Goal: Task Accomplishment & Management: Manage account settings

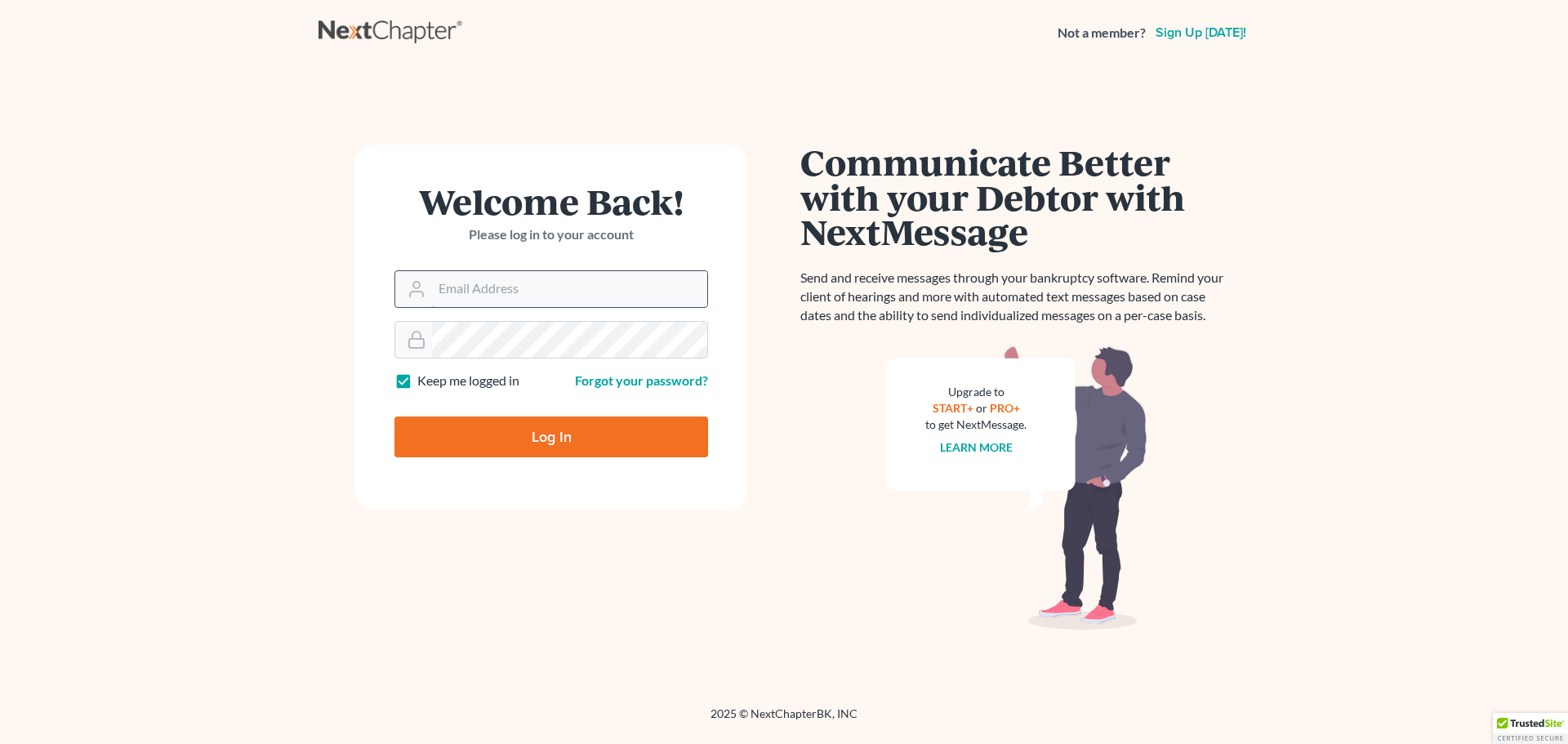
click at [535, 300] on input "Email Address" at bounding box center [569, 289] width 275 height 36
click at [685, 231] on p "Please log in to your account" at bounding box center [552, 235] width 314 height 19
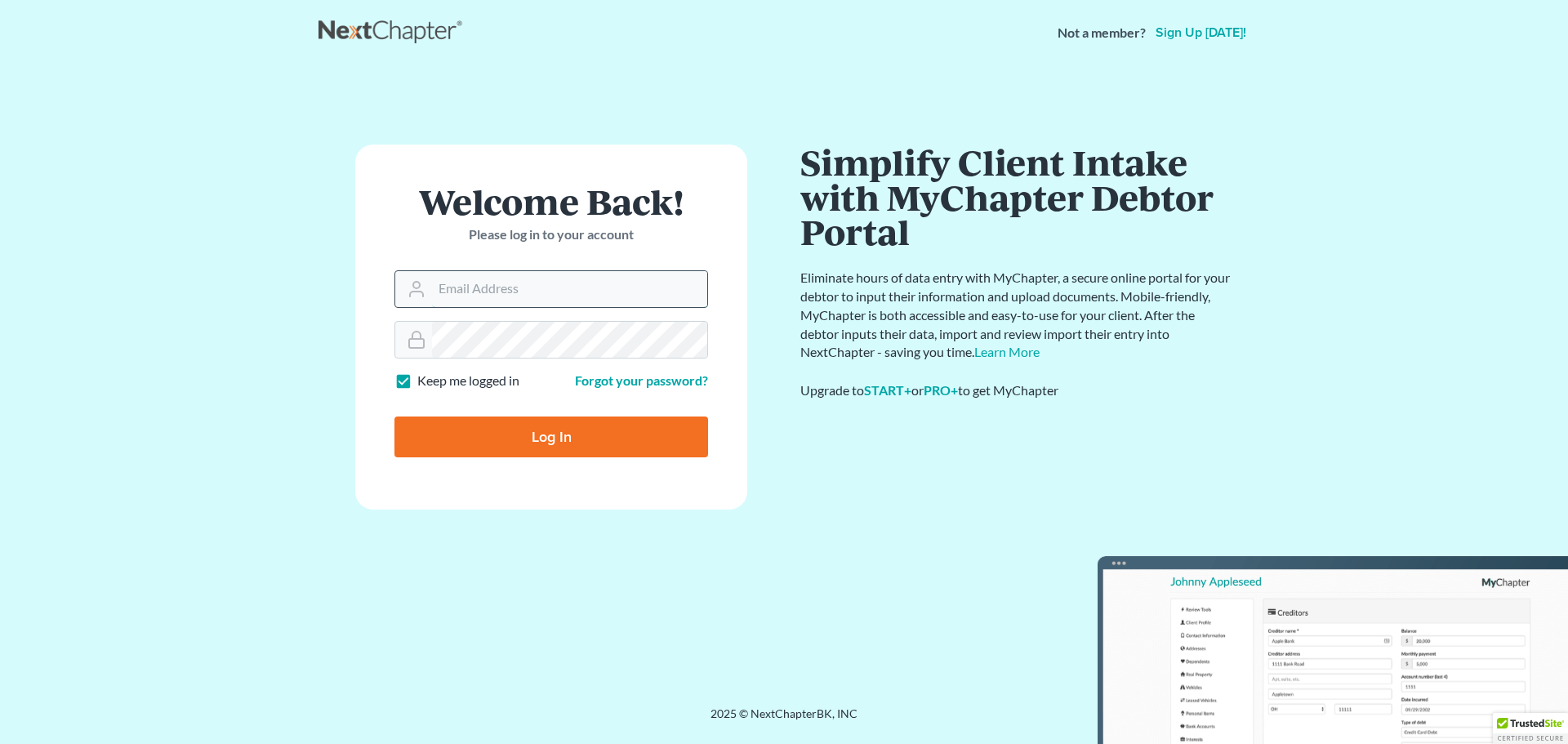
click at [519, 282] on input "Email Address" at bounding box center [569, 289] width 275 height 36
drag, startPoint x: 467, startPoint y: 284, endPoint x: 457, endPoint y: 292, distance: 12.8
click at [457, 292] on input "Email Address" at bounding box center [569, 289] width 275 height 36
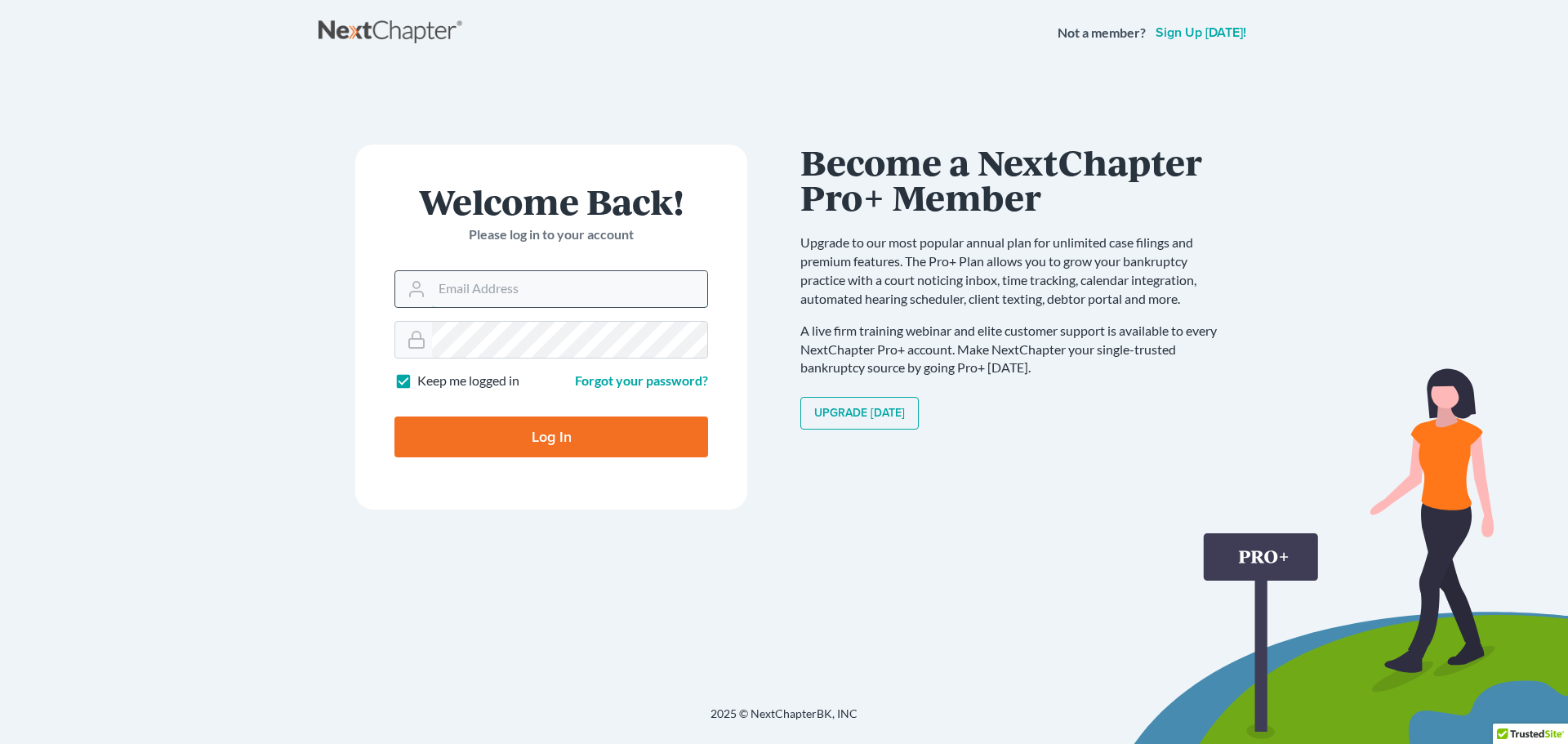
click at [620, 290] on input "Email Address" at bounding box center [569, 289] width 275 height 36
click at [454, 258] on div "Welcome Back! Please log in to your account" at bounding box center [552, 227] width 314 height 87
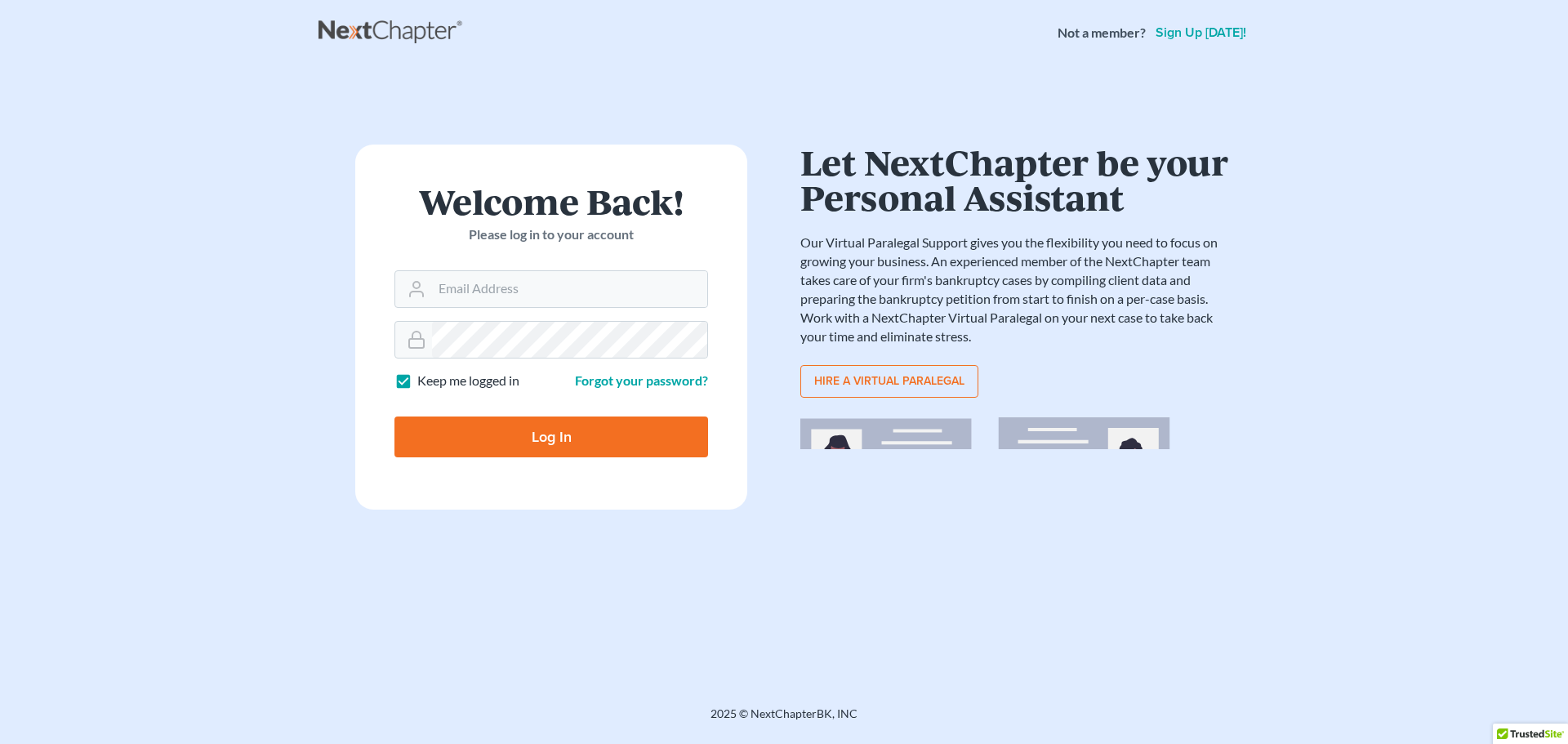
click at [396, 216] on h1 "Welcome Back!" at bounding box center [552, 201] width 314 height 36
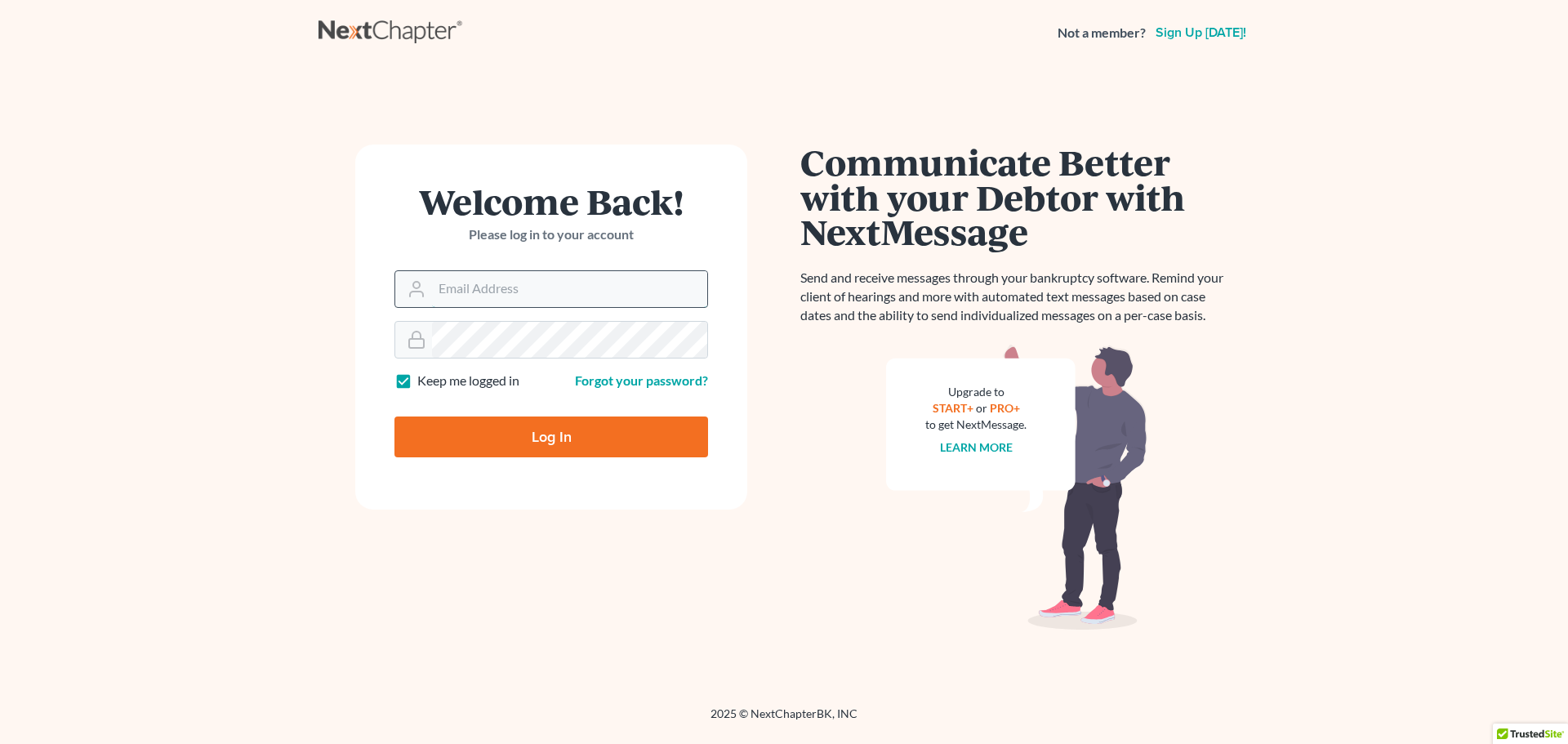
click at [475, 286] on input "Email Address" at bounding box center [569, 289] width 275 height 36
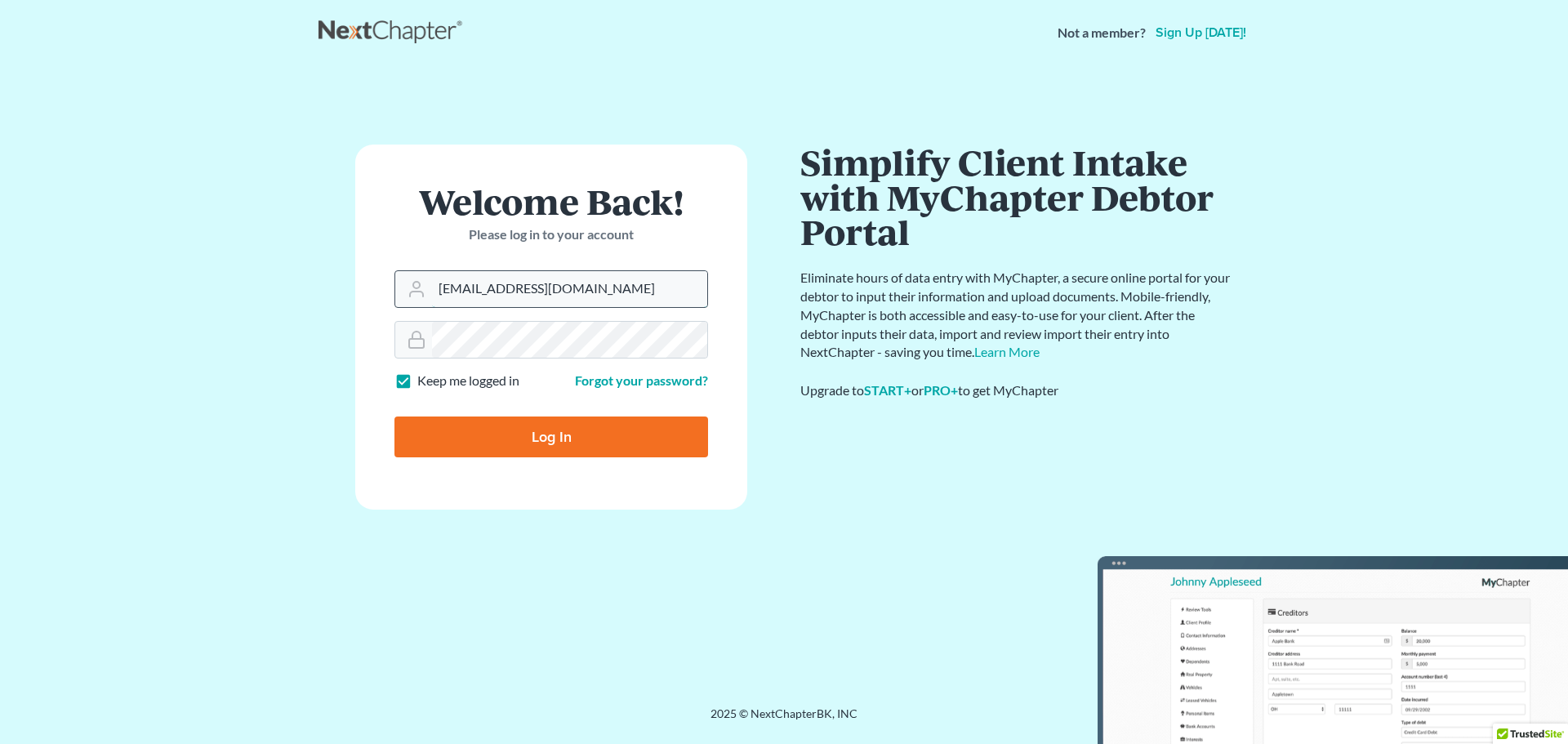
type input "dcampbell@ghclaw.com"
click at [395, 416] on input "Log In" at bounding box center [552, 436] width 314 height 40
type input "Thinking..."
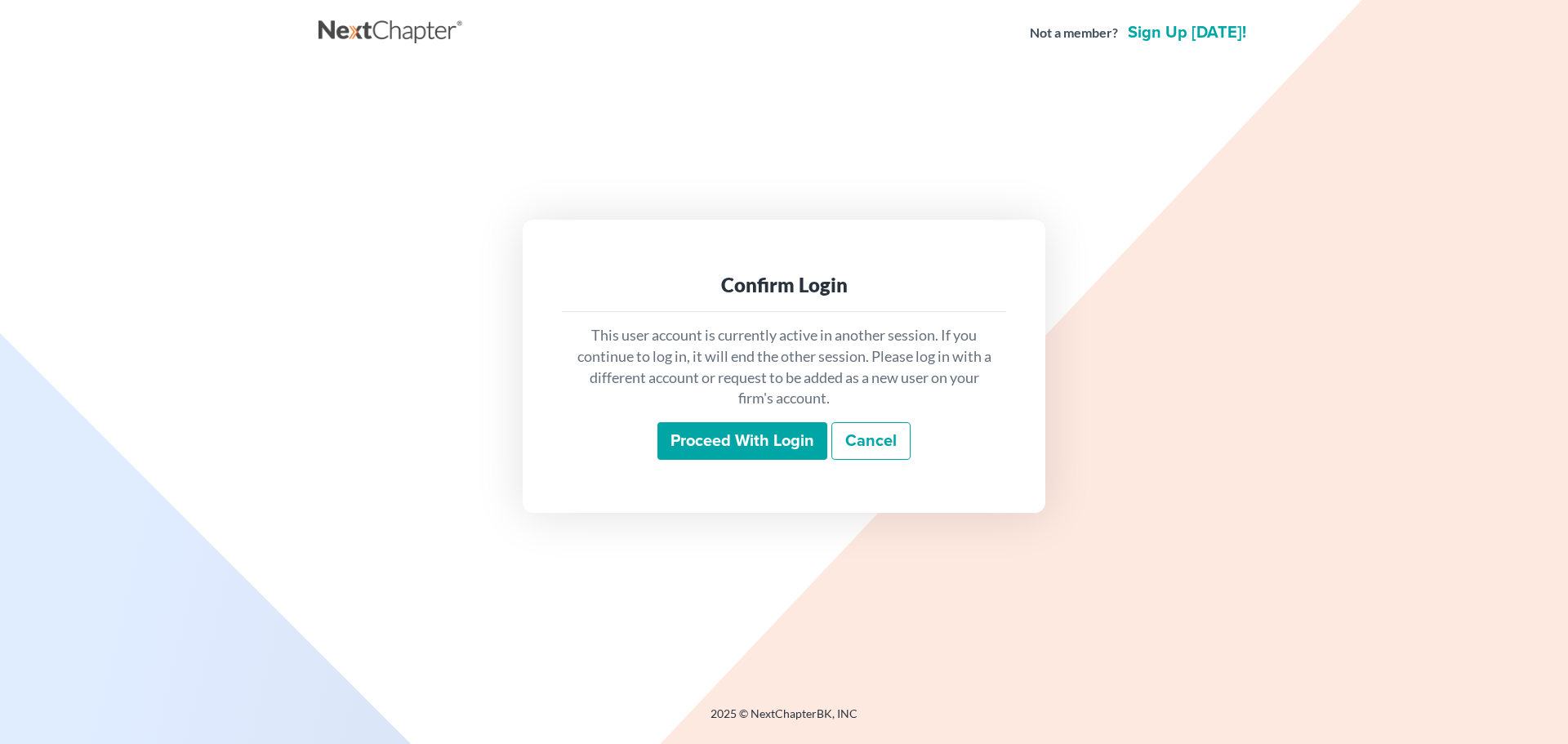
click at [749, 424] on input "Proceed with login" at bounding box center [742, 440] width 170 height 37
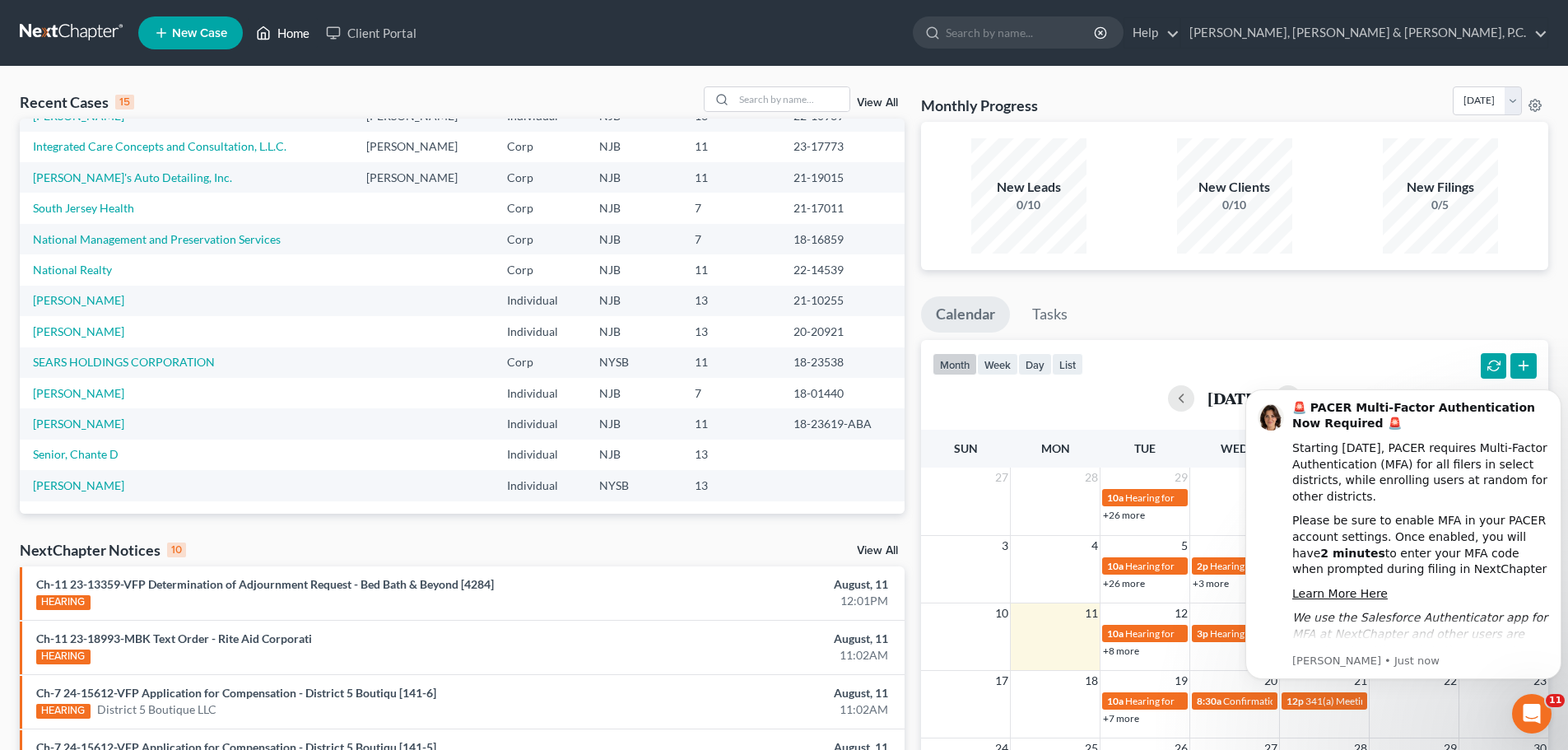
click at [295, 28] on link "Home" at bounding box center [283, 33] width 70 height 30
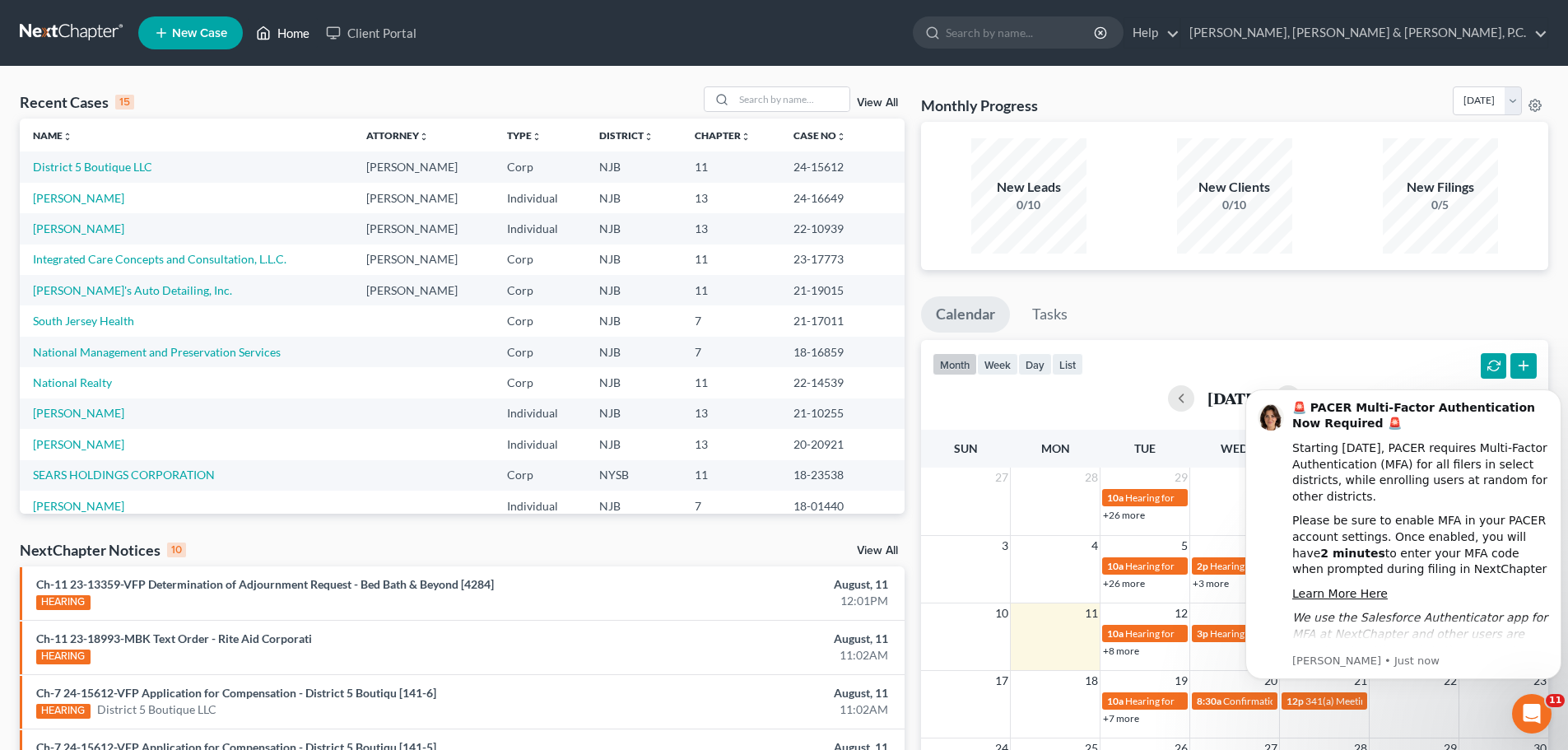
click at [270, 33] on icon at bounding box center [264, 33] width 15 height 20
click at [82, 198] on link "Bucci, Fred" at bounding box center [79, 197] width 92 height 14
select select "2"
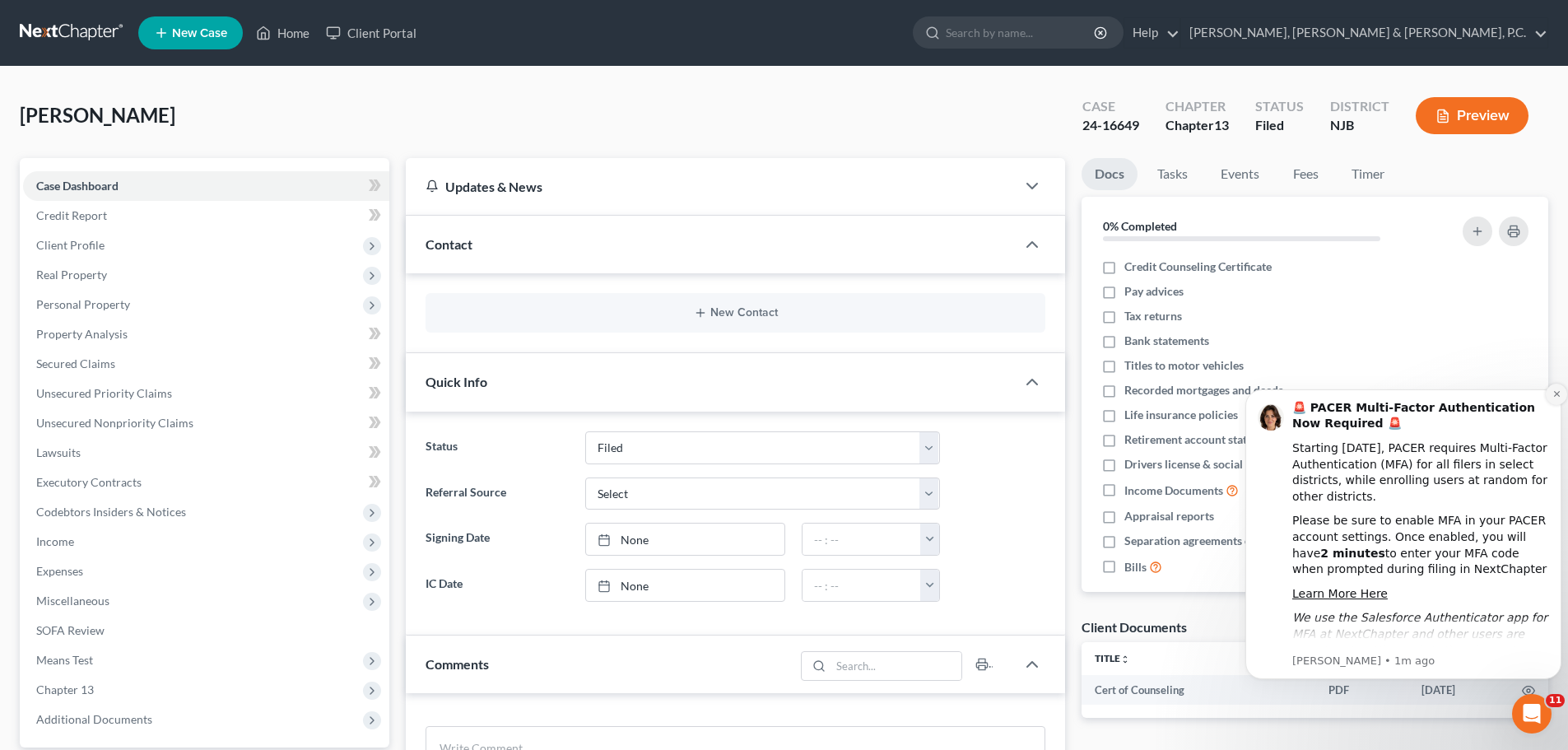
click at [1556, 393] on icon "Dismiss notification" at bounding box center [1556, 394] width 9 height 9
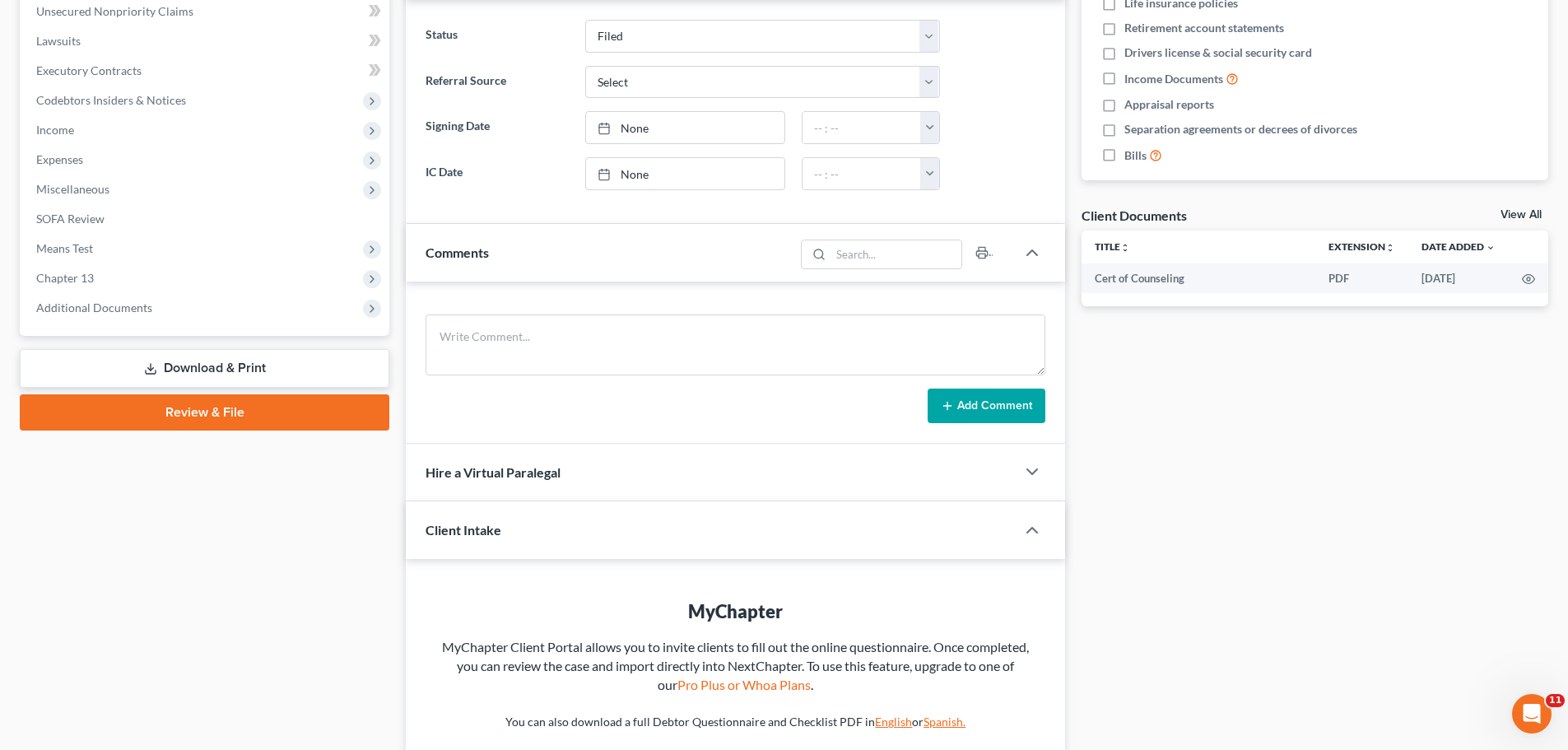
click at [618, 533] on div "Client Intake" at bounding box center [699, 529] width 587 height 57
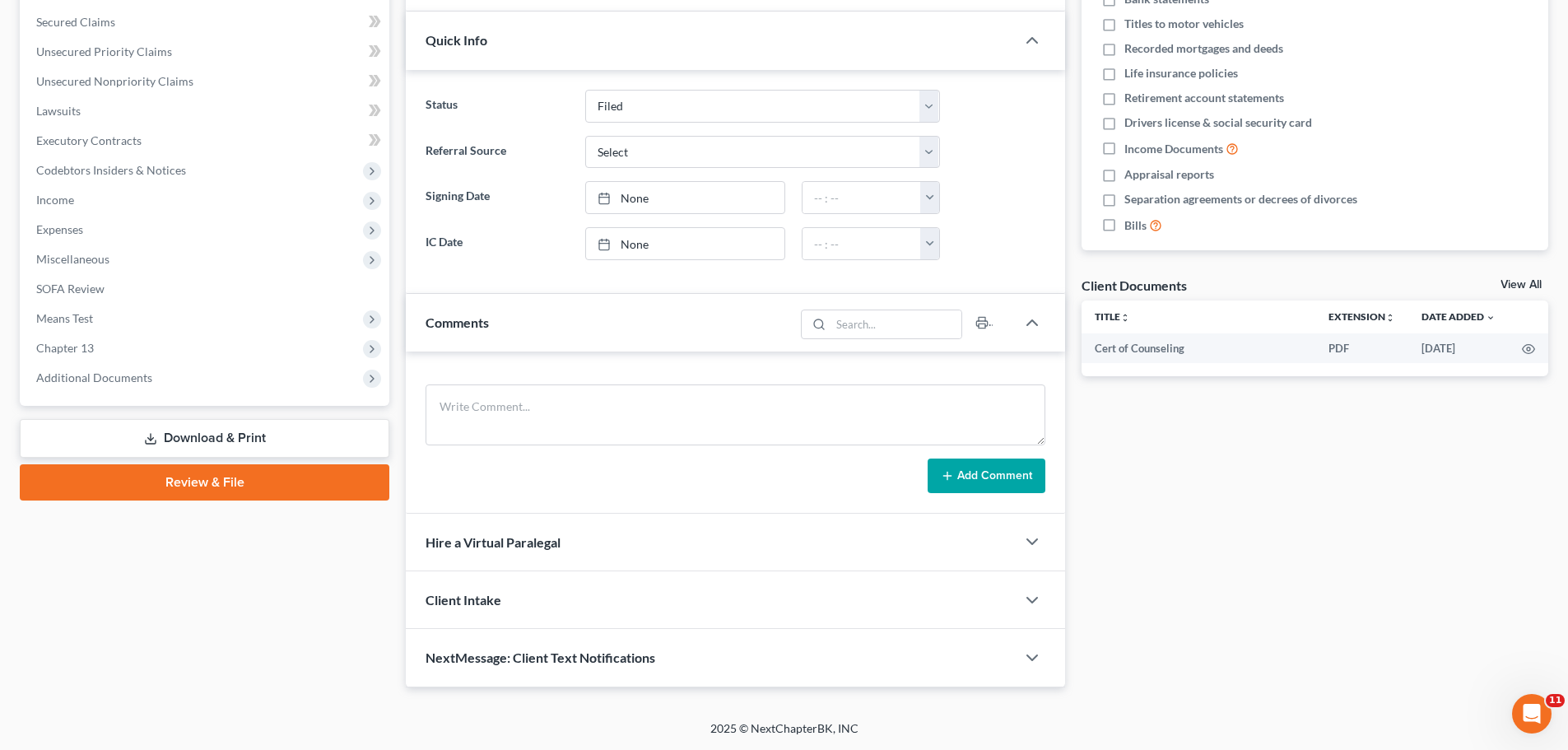
click at [979, 593] on div "Client Intake" at bounding box center [711, 599] width 610 height 57
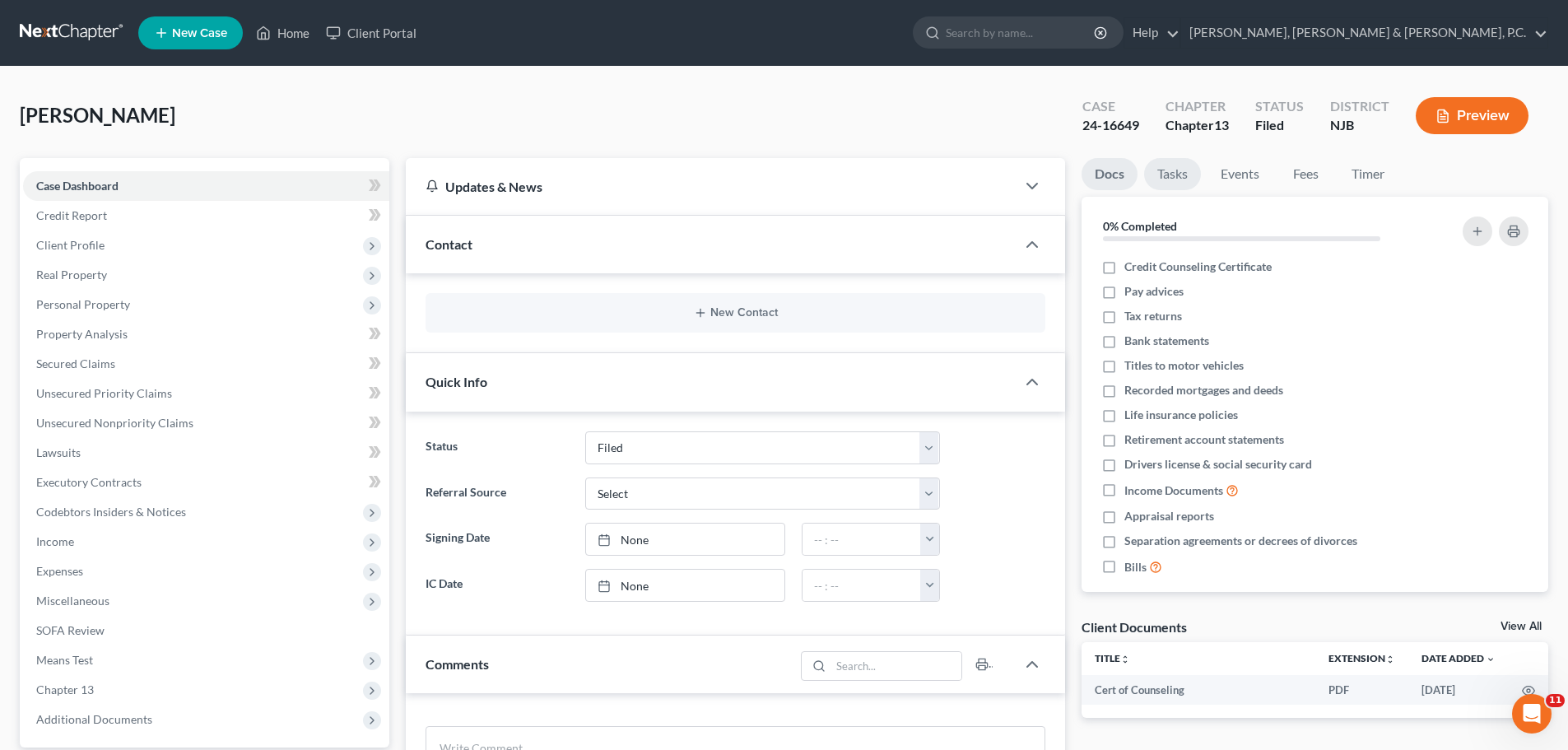
click at [1174, 171] on link "Tasks" at bounding box center [1173, 174] width 57 height 32
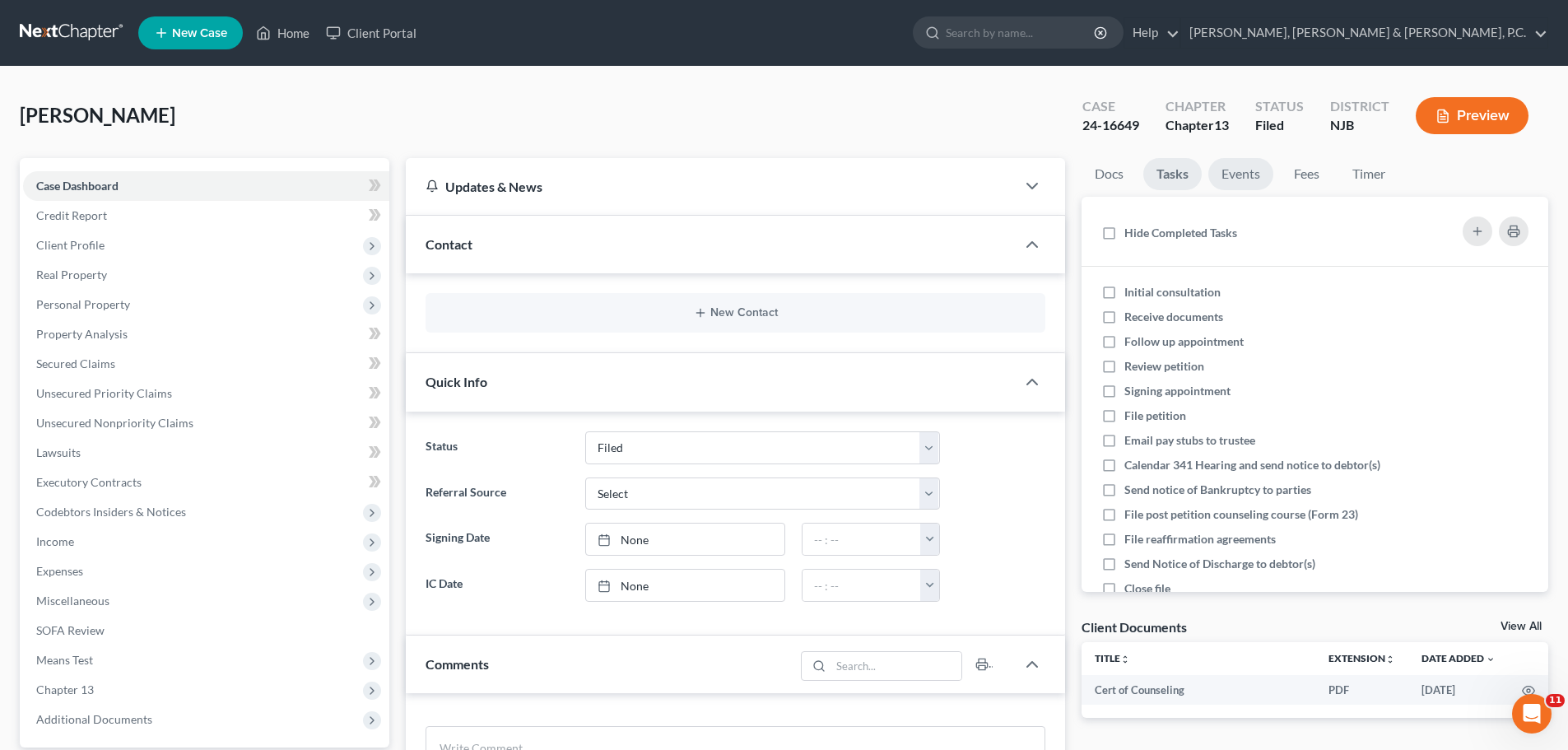
click at [1263, 181] on link "Events" at bounding box center [1241, 174] width 65 height 32
